Goal: Transaction & Acquisition: Purchase product/service

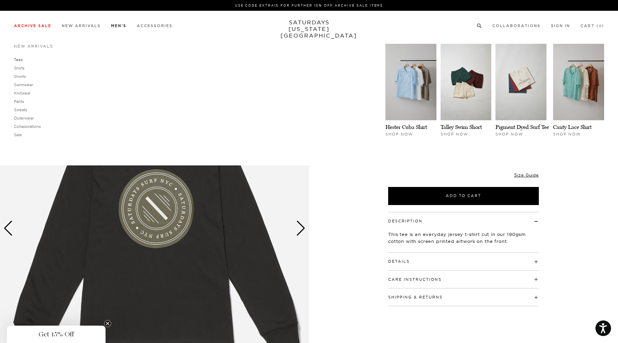
click at [20, 58] on link "Tees" at bounding box center [18, 59] width 9 height 5
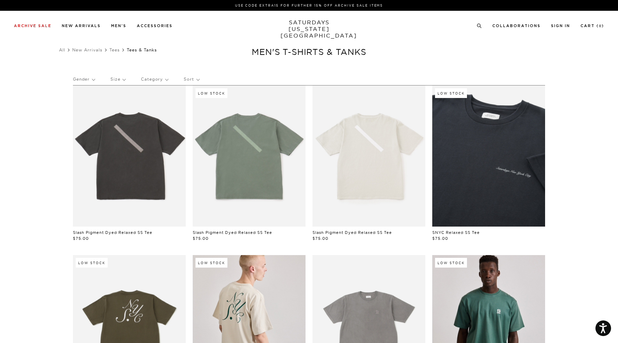
click at [123, 79] on p "Size" at bounding box center [117, 79] width 15 height 16
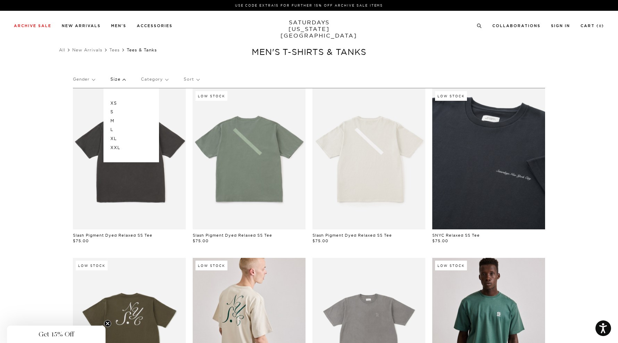
click at [114, 136] on p "XL" at bounding box center [131, 138] width 42 height 9
